Goal: Information Seeking & Learning: Stay updated

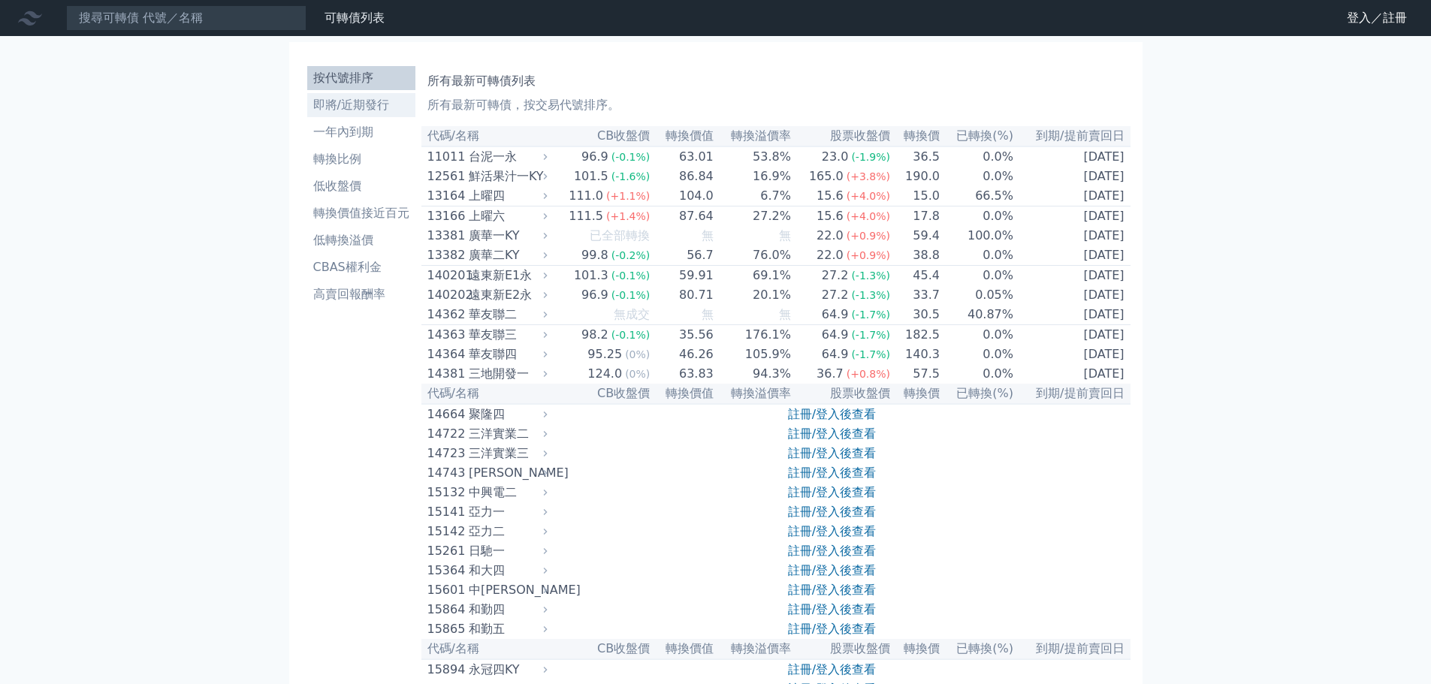
click at [307, 114] on li "即將/近期發行" at bounding box center [361, 105] width 108 height 18
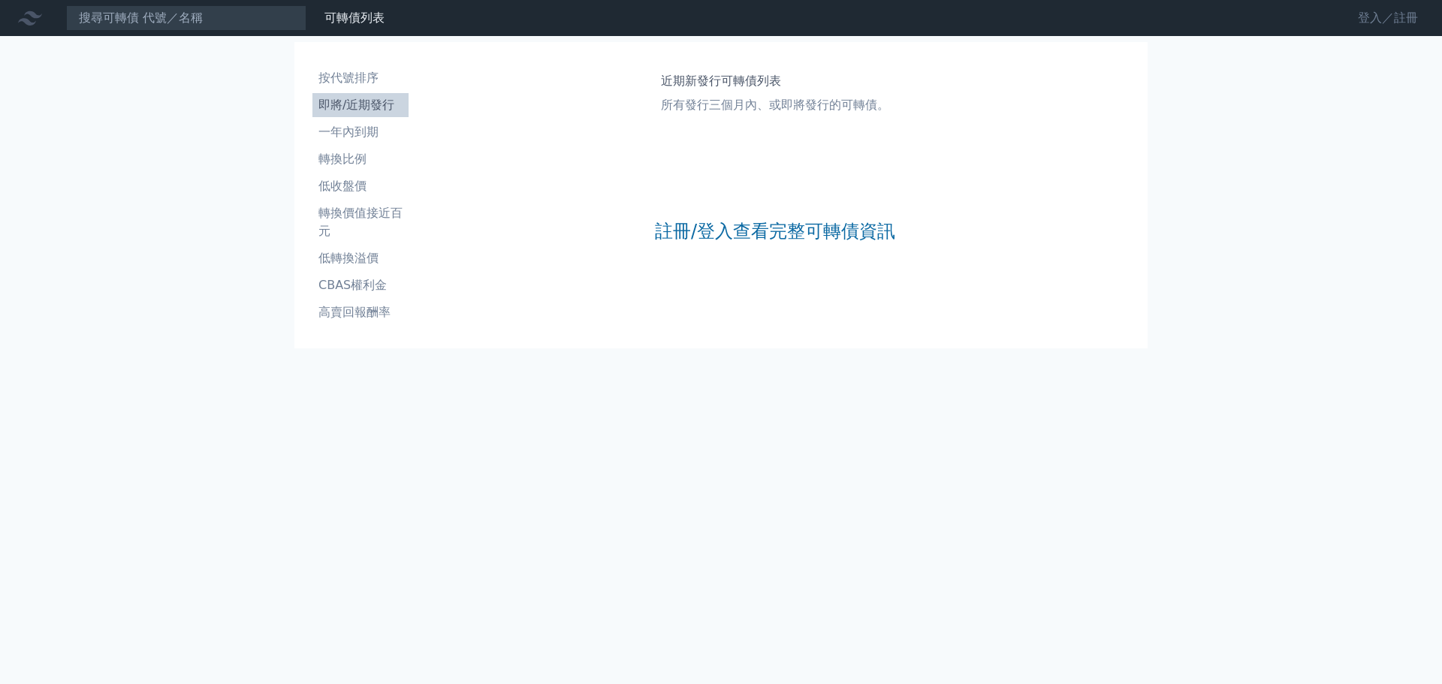
click at [1349, 30] on link "登入／註冊" at bounding box center [1388, 18] width 84 height 24
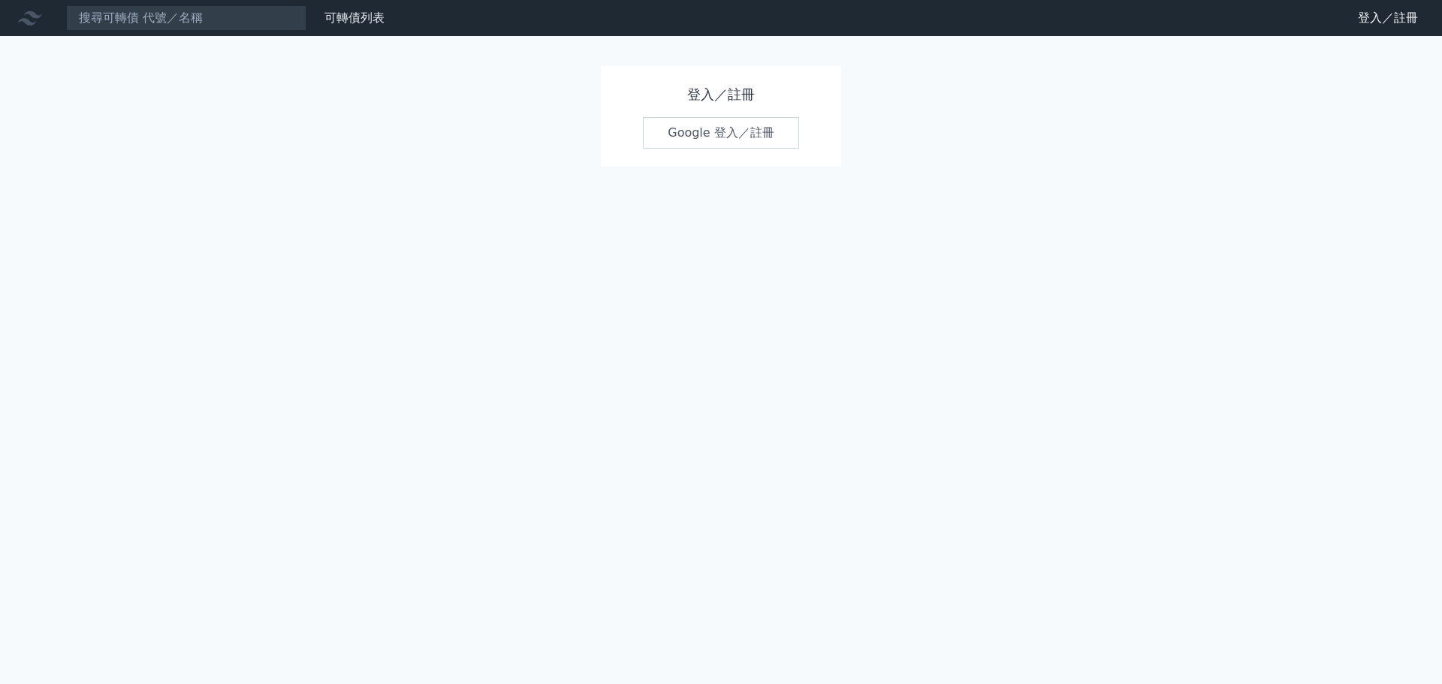
click at [708, 149] on link "Google 登入／註冊" at bounding box center [721, 133] width 156 height 32
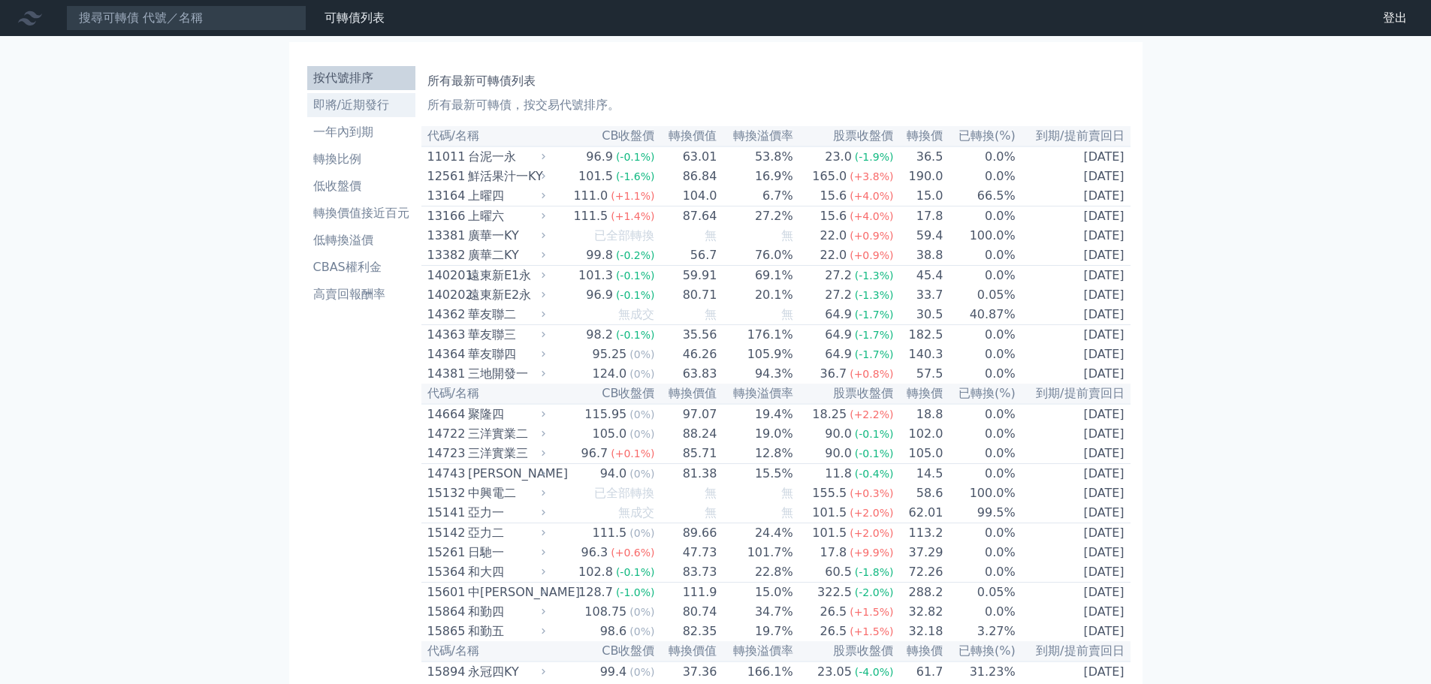
click at [307, 114] on li "即將/近期發行" at bounding box center [361, 105] width 108 height 18
